Goal: Task Accomplishment & Management: Use online tool/utility

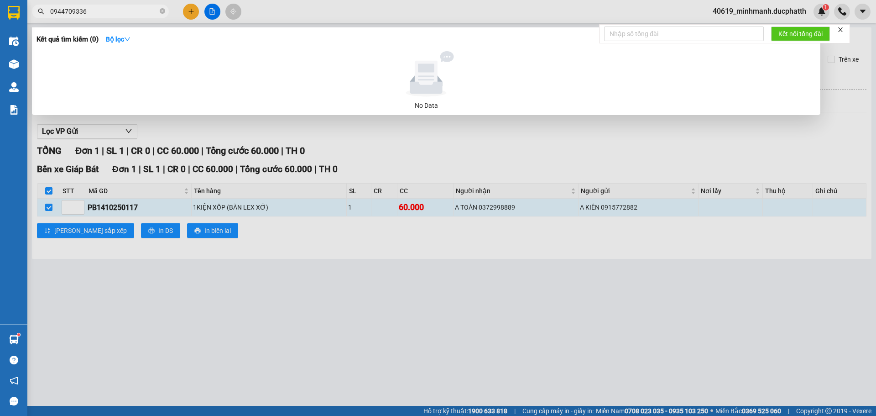
click at [461, 158] on div at bounding box center [438, 208] width 876 height 416
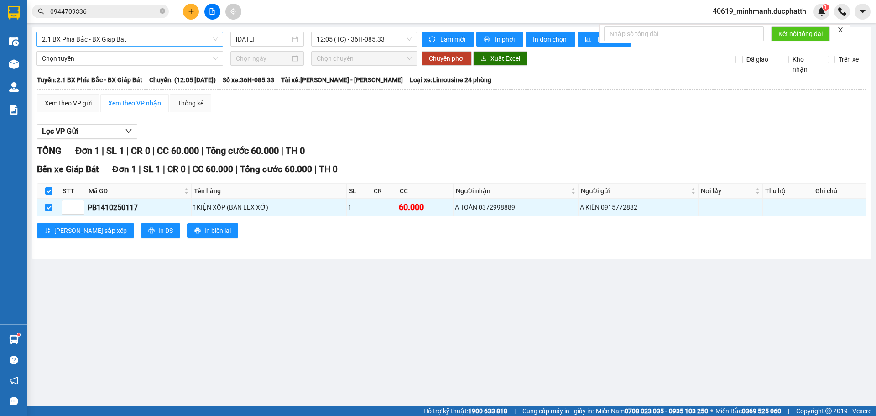
click at [148, 44] on span "2.1 BX Phía Bắc - BX Giáp Bát" at bounding box center [130, 39] width 176 height 14
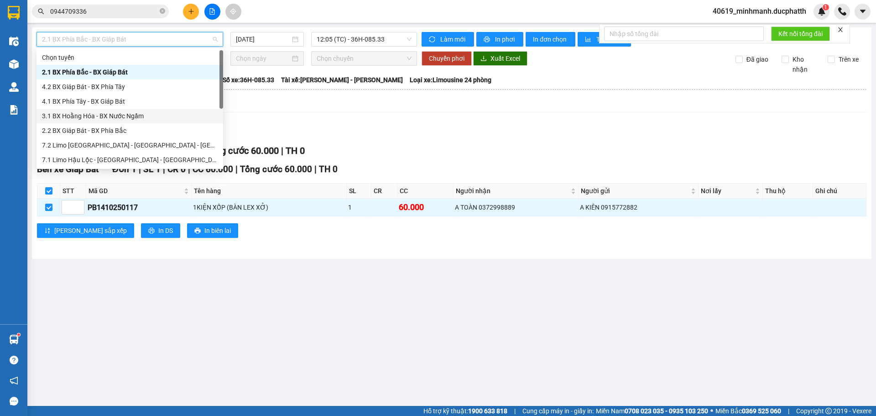
click at [110, 116] on div "3.1 BX Hoằng Hóa - BX Nước Ngầm" at bounding box center [130, 116] width 176 height 10
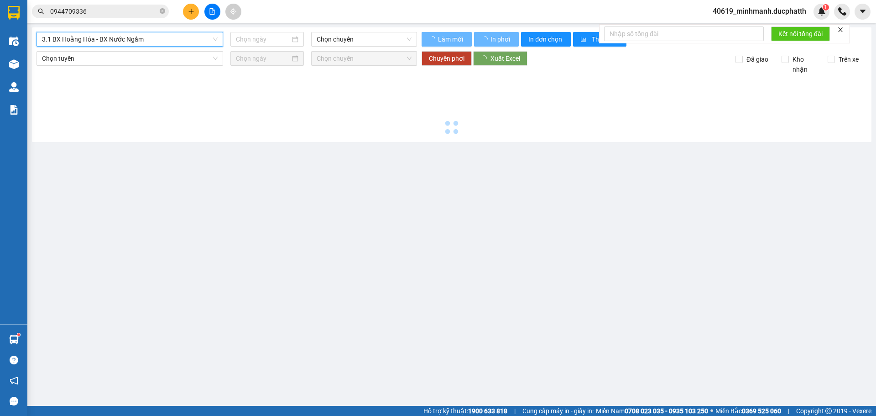
click at [169, 41] on span "3.1 BX Hoằng Hóa - BX Nước Ngầm" at bounding box center [130, 39] width 176 height 14
type input "14/10/2025"
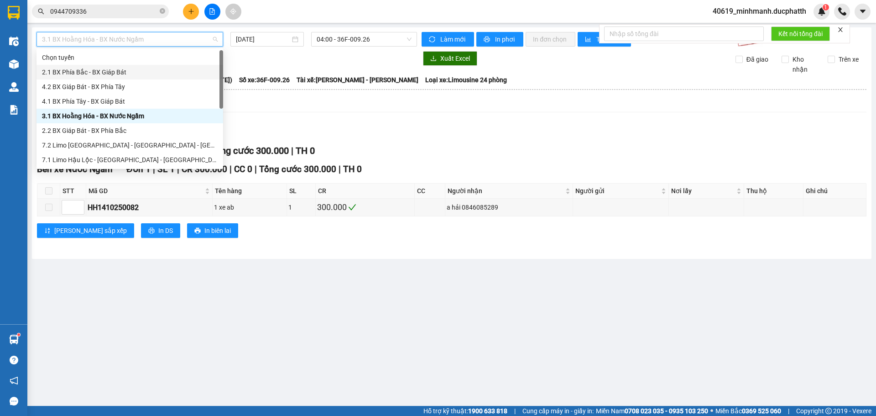
click at [103, 68] on div "2.1 BX Phía Bắc - BX Giáp Bát" at bounding box center [130, 72] width 176 height 10
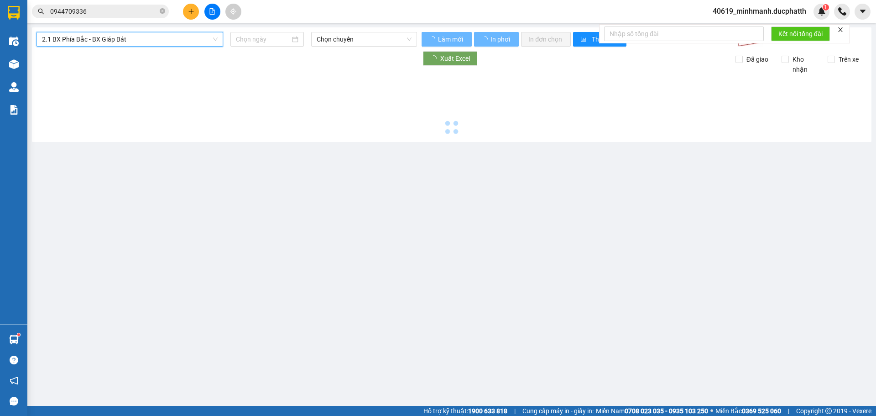
type input "14/10/2025"
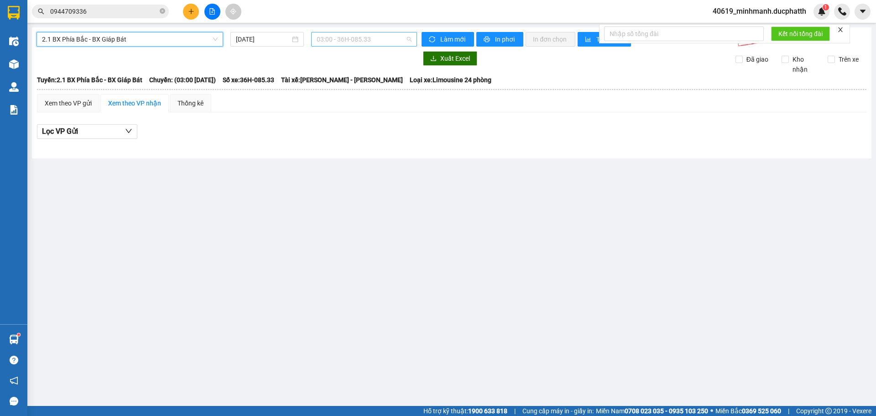
click at [334, 41] on span "03:00 - 36H-085.33" at bounding box center [364, 39] width 95 height 14
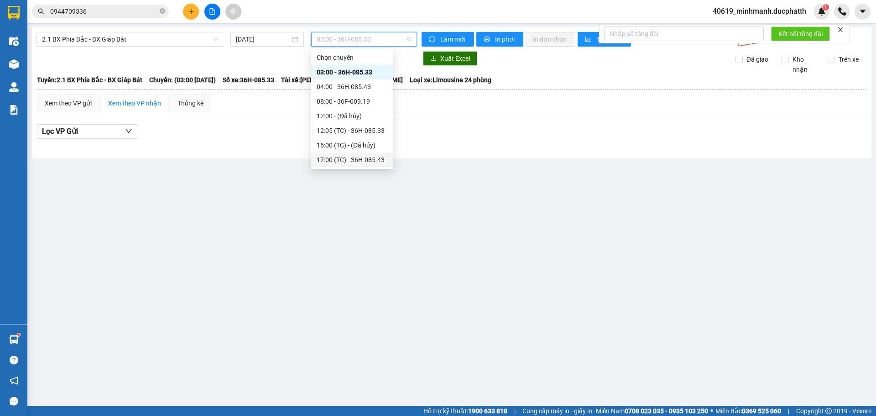
click at [342, 165] on div "17:00 (TC) - 36H-085.43" at bounding box center [352, 159] width 82 height 15
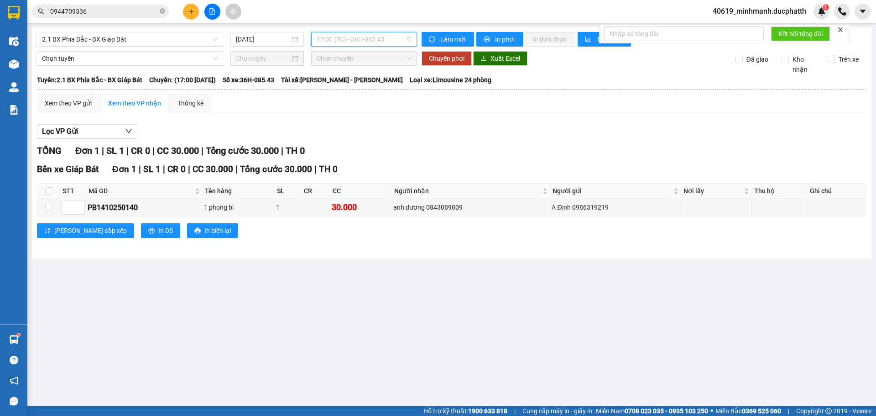
click at [343, 40] on span "17:00 (TC) - 36H-085.43" at bounding box center [364, 39] width 95 height 14
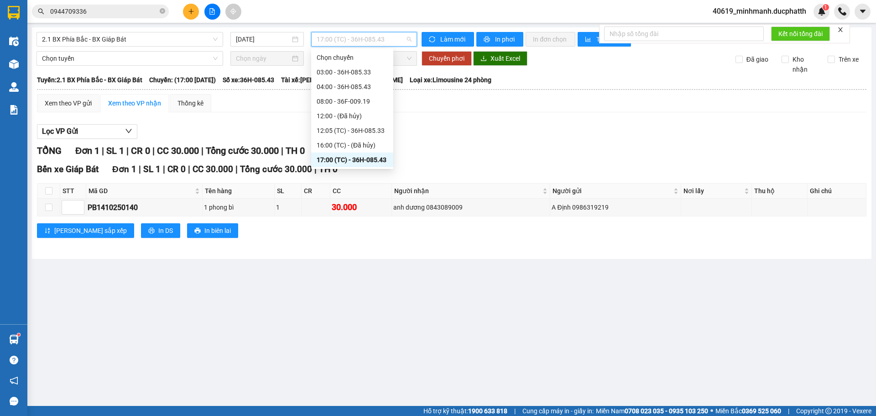
click at [358, 160] on div "17:00 (TC) - 36H-085.43" at bounding box center [352, 160] width 71 height 10
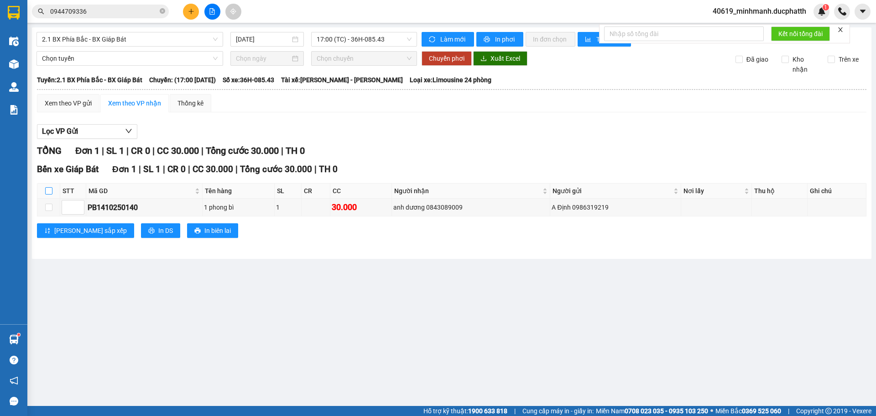
click at [45, 189] on input "checkbox" at bounding box center [48, 190] width 7 height 7
checkbox input "true"
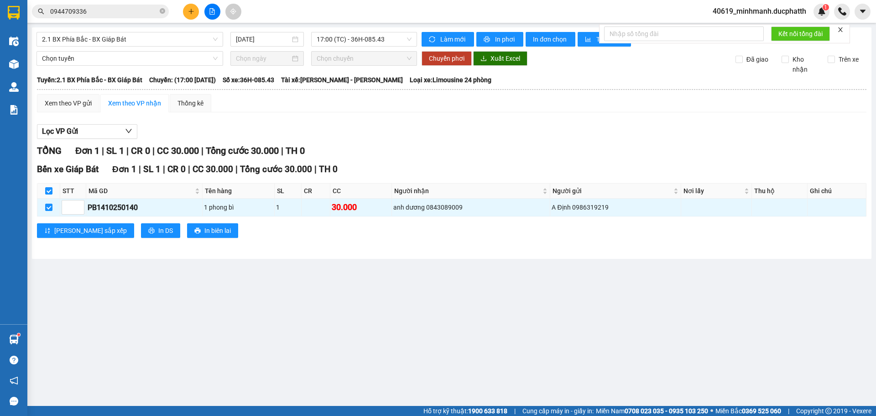
click at [151, 68] on div "Chọn tuyến Chọn chuyến Chuyển phơi Xuất Excel Đã giao Kho nhận Trên xe" at bounding box center [451, 62] width 830 height 23
click at [149, 59] on span "Chọn tuyến" at bounding box center [130, 59] width 176 height 14
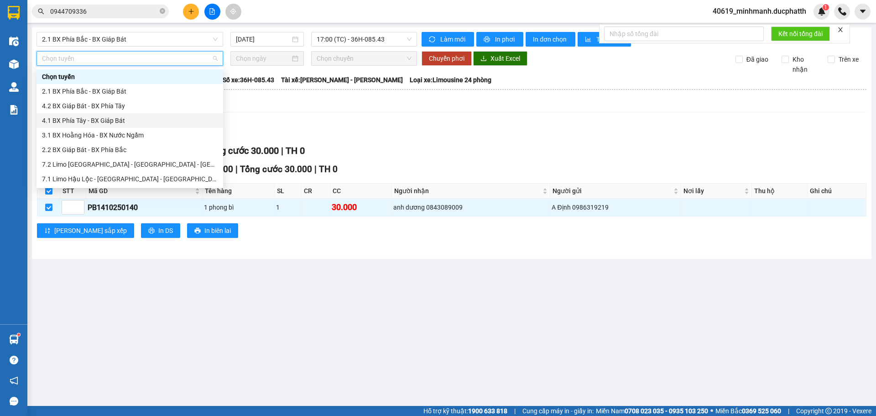
click at [122, 115] on div "4.1 BX Phía Tây - BX Giáp Bát" at bounding box center [129, 120] width 187 height 15
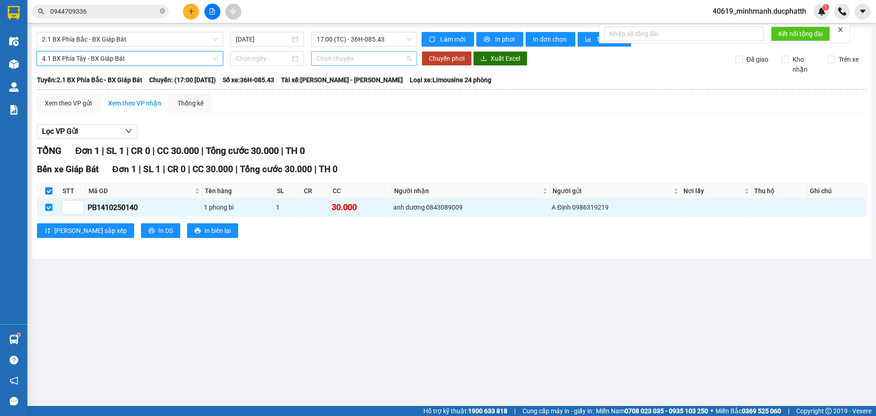
click at [349, 56] on span "Chọn chuyến" at bounding box center [364, 59] width 95 height 14
click at [266, 61] on input at bounding box center [263, 58] width 54 height 10
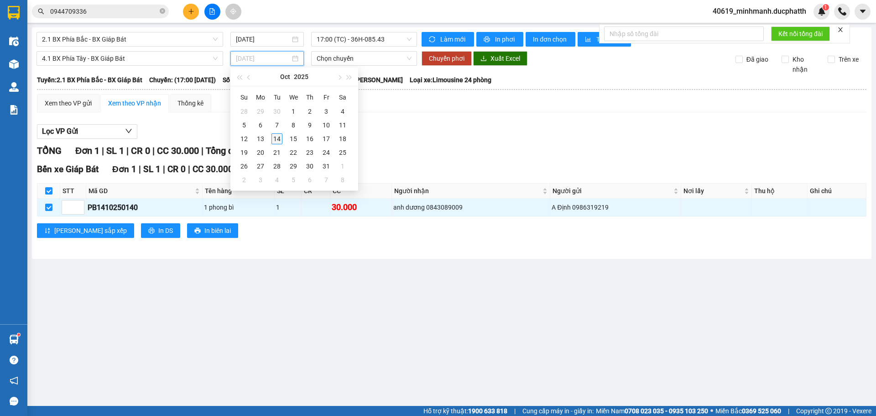
type input "14/10/2025"
click at [280, 138] on div "14" at bounding box center [276, 138] width 11 height 11
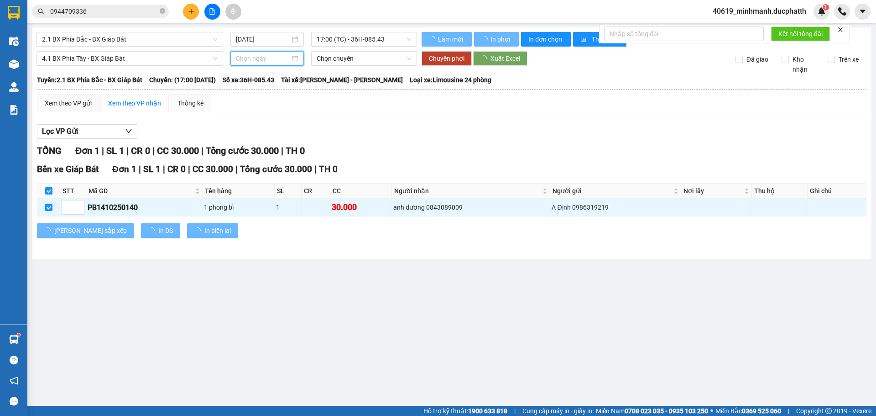
type input "14/10/2025"
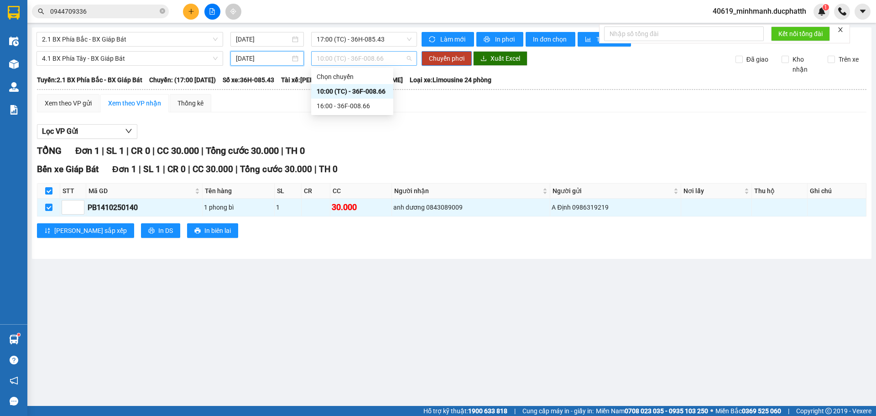
click at [353, 58] on span "10:00 (TC) - 36F-008.66" at bounding box center [364, 59] width 95 height 14
click at [351, 103] on div "16:00 - 36F-008.66" at bounding box center [352, 106] width 71 height 10
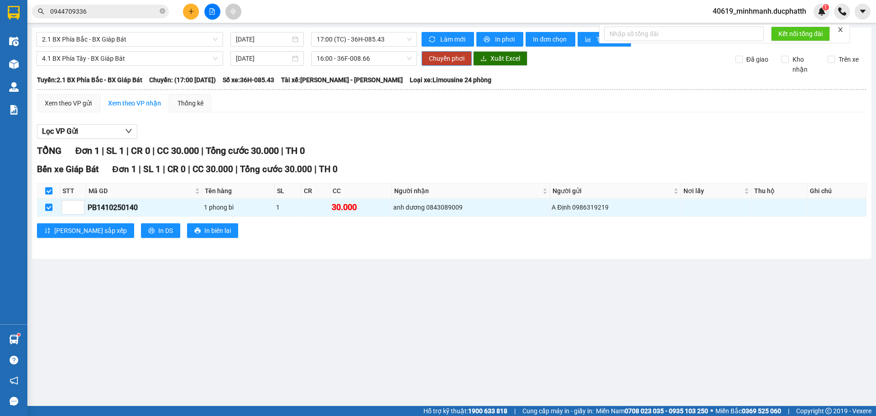
click at [465, 58] on button "Chuyển phơi" at bounding box center [447, 58] width 50 height 15
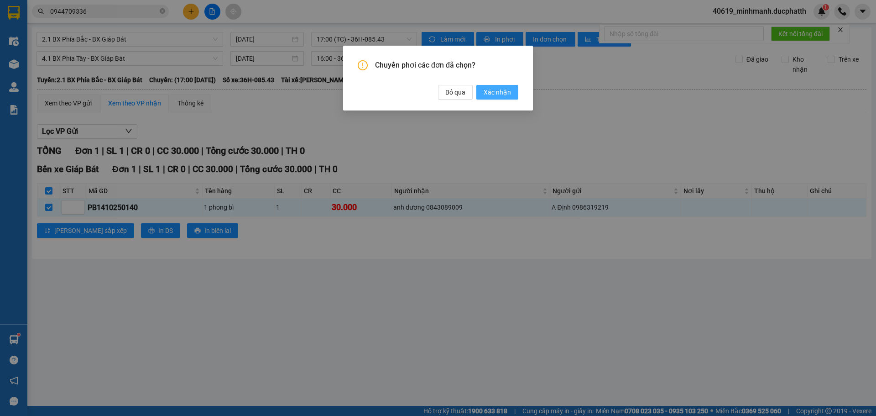
click at [502, 88] on span "Xác nhận" at bounding box center [497, 92] width 27 height 10
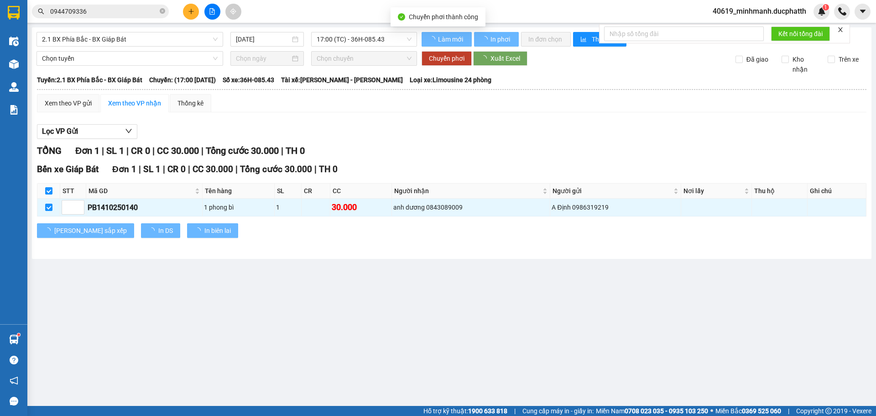
checkbox input "false"
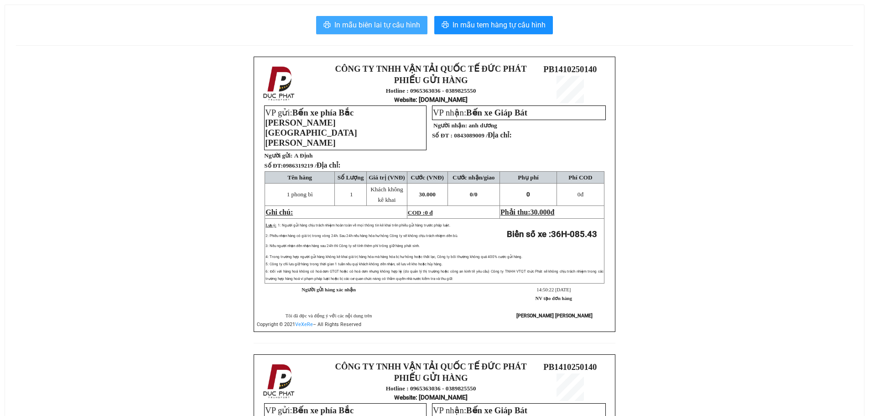
click at [368, 25] on span "In mẫu biên lai tự cấu hình" at bounding box center [377, 24] width 86 height 11
click at [356, 31] on button "In mẫu biên lai tự cấu hình" at bounding box center [371, 25] width 111 height 18
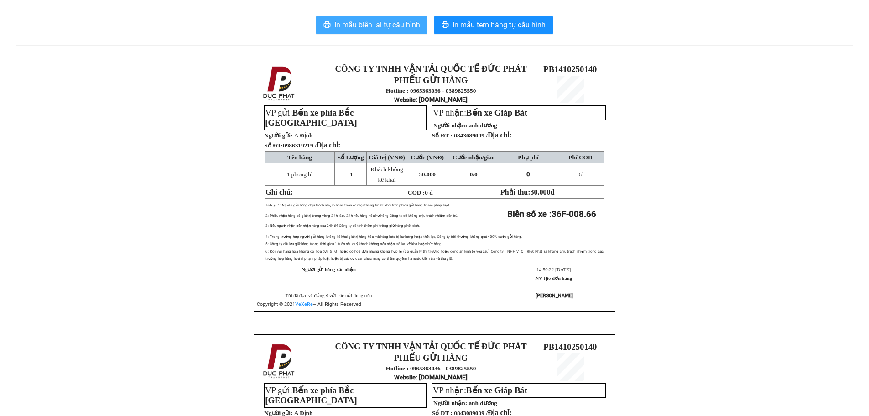
click at [368, 20] on span "In mẫu biên lai tự cấu hình" at bounding box center [377, 24] width 86 height 11
